Goal: Find specific page/section: Find specific page/section

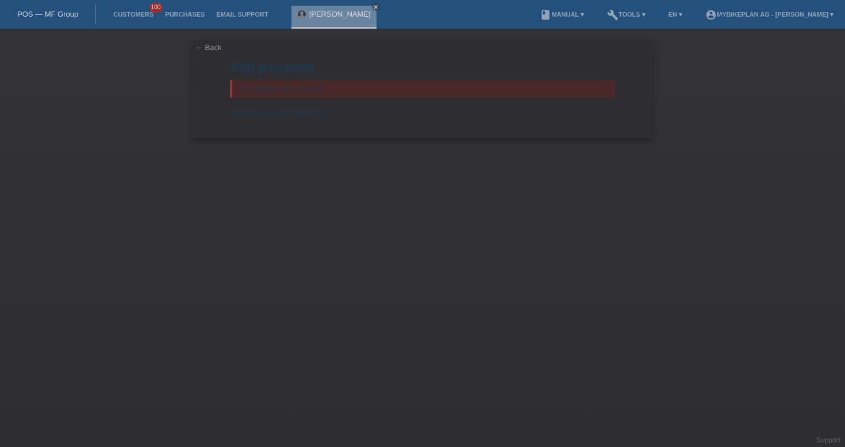
click at [30, 16] on link "POS — MF Group" at bounding box center [47, 14] width 61 height 9
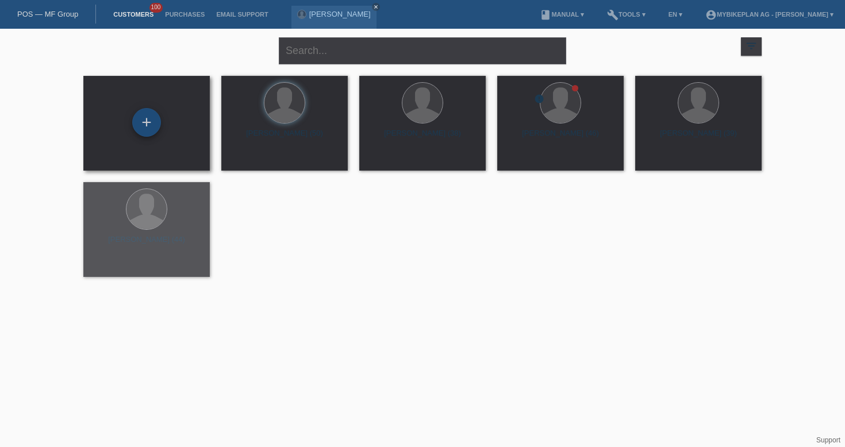
click at [148, 119] on div "+" at bounding box center [146, 122] width 29 height 29
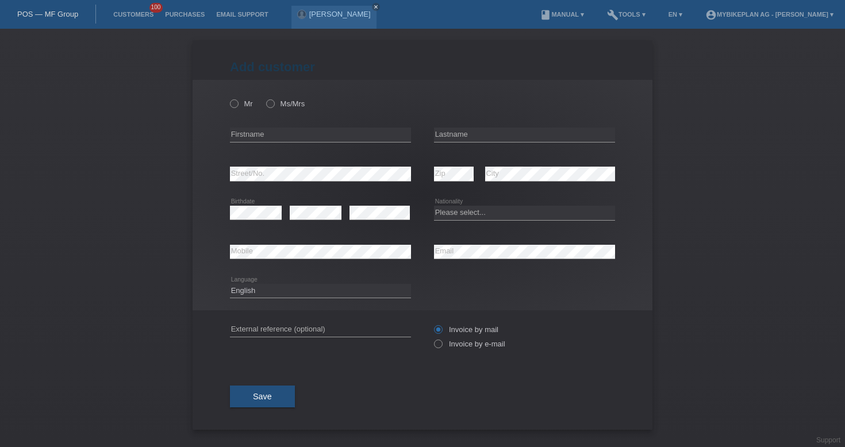
click at [57, 10] on link "POS — MF Group" at bounding box center [47, 14] width 61 height 9
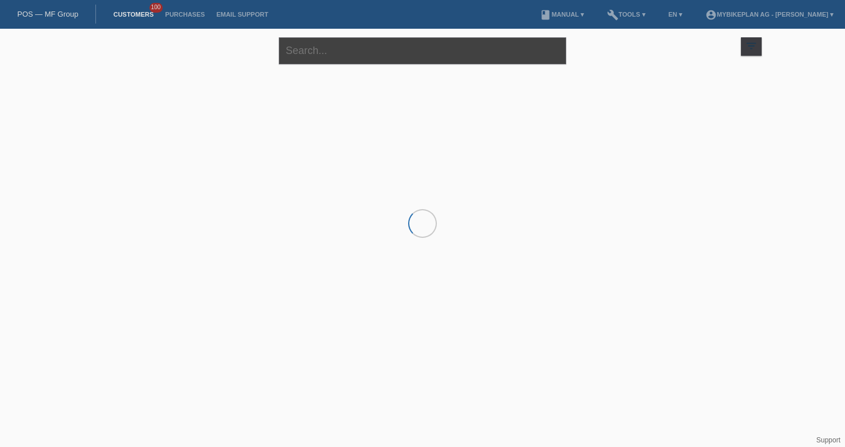
click at [347, 51] on input "text" at bounding box center [422, 50] width 287 height 27
paste input "[PERSON_NAME]"
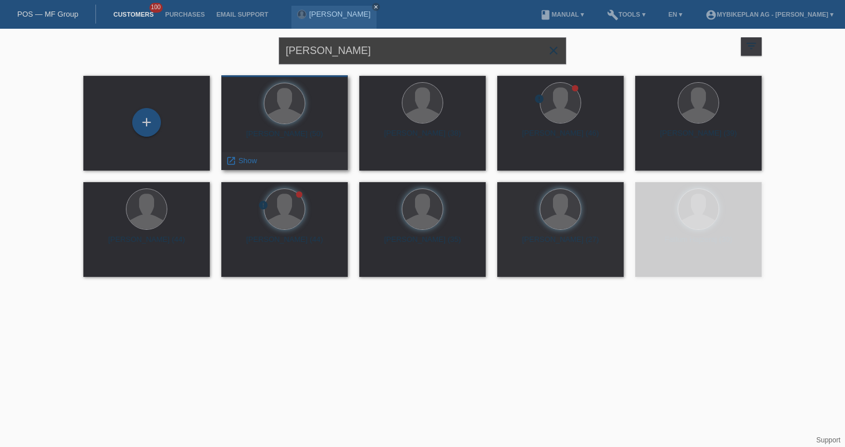
type input "[PERSON_NAME]"
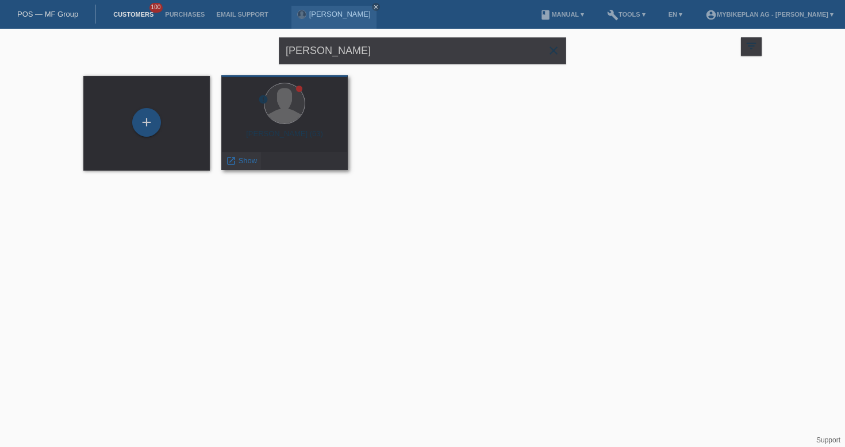
click at [249, 165] on span "Show" at bounding box center [248, 160] width 19 height 9
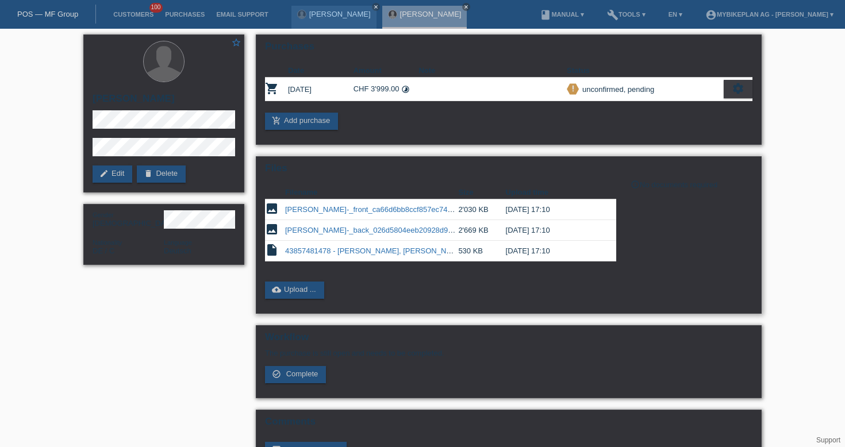
click at [352, 255] on link "43857481478 - [PERSON_NAME], [PERSON_NAME] XCV 729.pdf" at bounding box center [397, 251] width 224 height 9
click at [346, 210] on link "[PERSON_NAME]-_front_ca66d6bb8ccf857ec74a87420a7b489c.jpeg" at bounding box center [401, 209] width 232 height 9
